Goal: Information Seeking & Learning: Learn about a topic

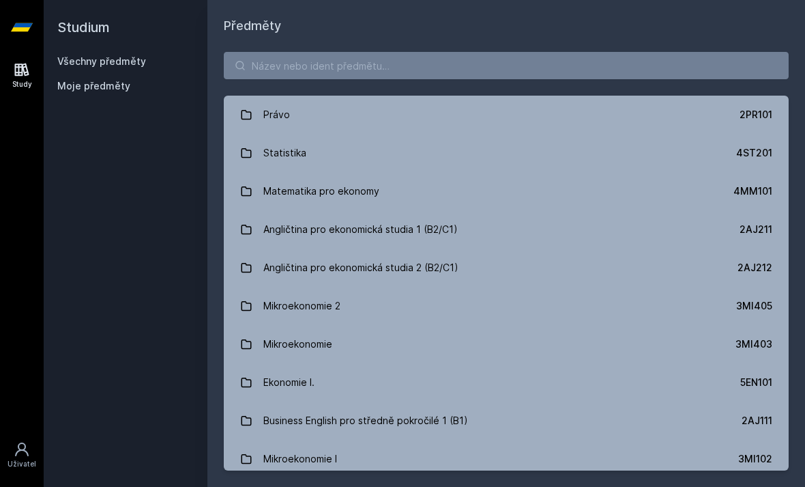
click at [637, 40] on div "Právo 2PR101 Statistika 4ST201 Matematika pro ekonomy 4MM101 Angličtina pro eko…" at bounding box center [506, 260] width 598 height 451
click at [638, 60] on input "search" at bounding box center [506, 65] width 565 height 27
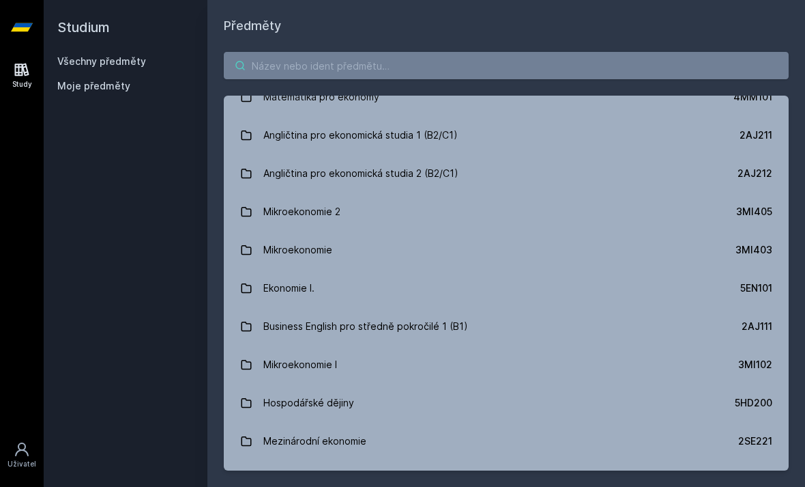
scroll to position [95, 0]
click at [605, 139] on link "Angličtina pro ekonomická studia 1 (B2/C1) 2AJ211" at bounding box center [506, 134] width 565 height 38
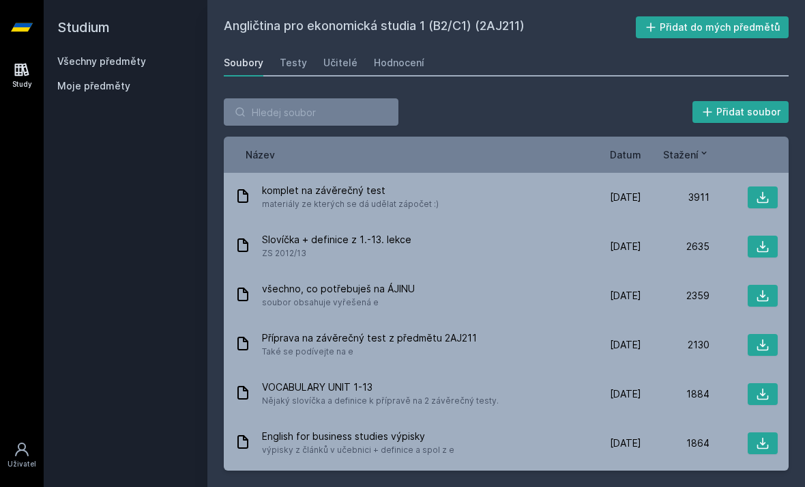
scroll to position [44, 0]
click at [655, 338] on div "2130" at bounding box center [675, 345] width 68 height 14
click at [646, 338] on div "2130" at bounding box center [675, 345] width 68 height 14
click at [347, 66] on div "Učitelé" at bounding box center [340, 63] width 34 height 14
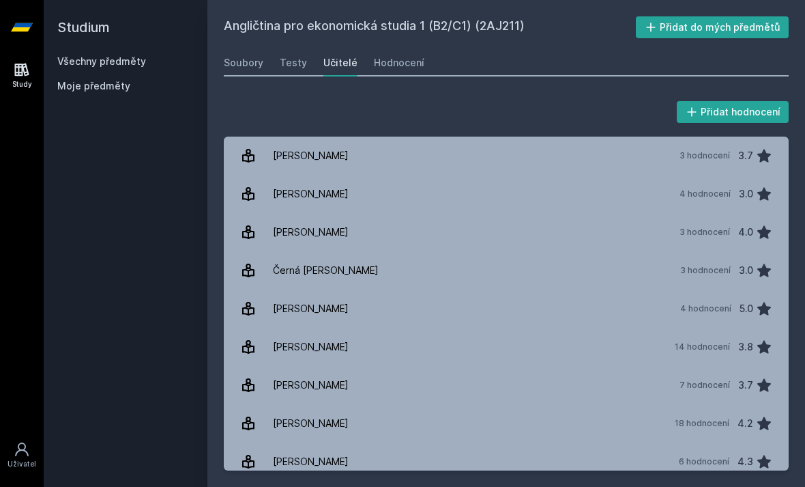
click at [411, 61] on div "Hodnocení" at bounding box center [399, 63] width 50 height 14
